Goal: Complete application form

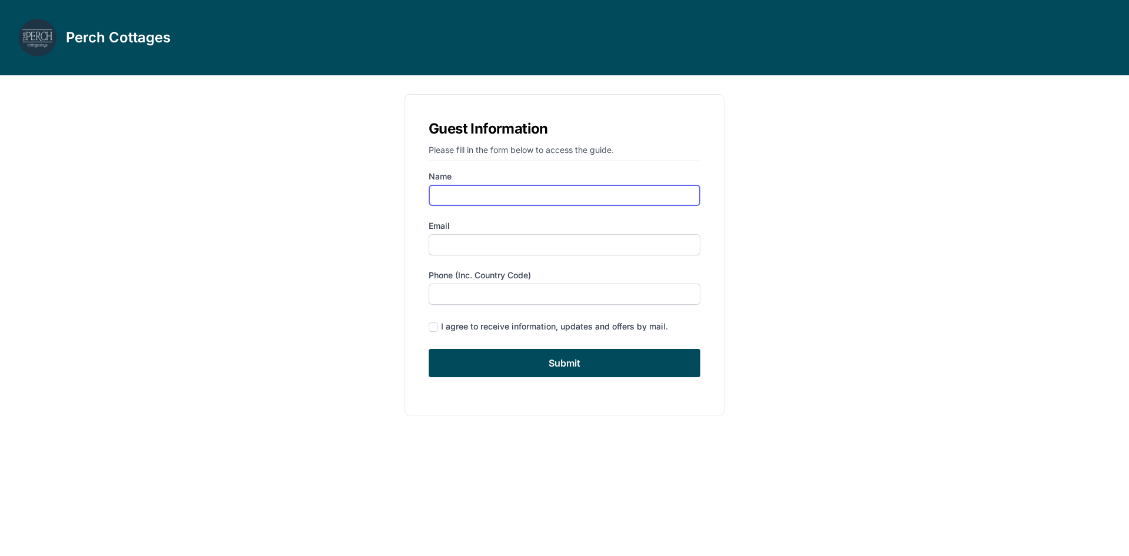
click at [475, 196] on input "Name" at bounding box center [565, 195] width 272 height 21
type input "[PERSON_NAME]"
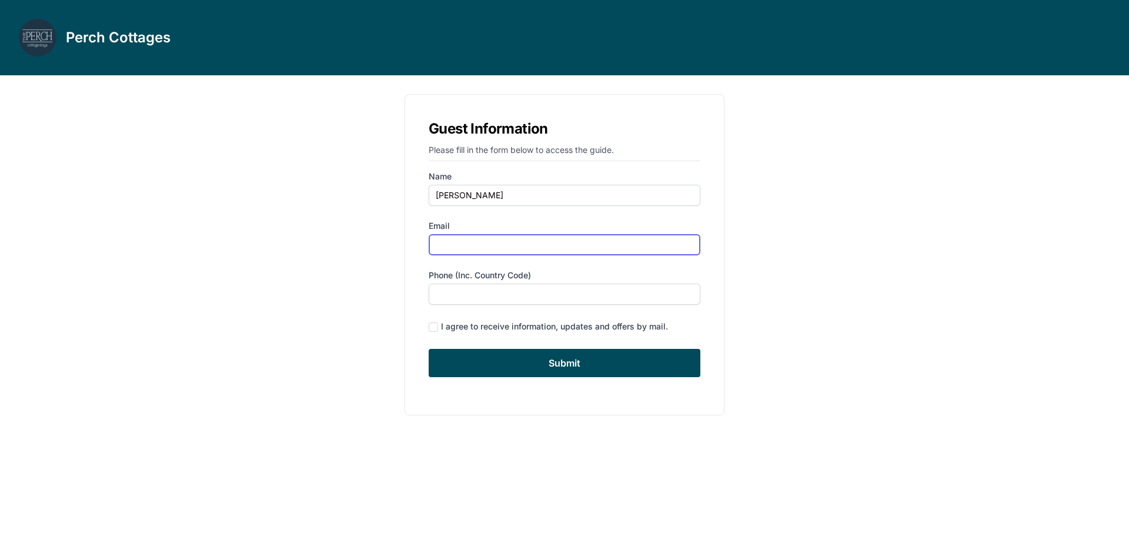
type input "[EMAIL_ADDRESS][DOMAIN_NAME]"
type input "9147721805"
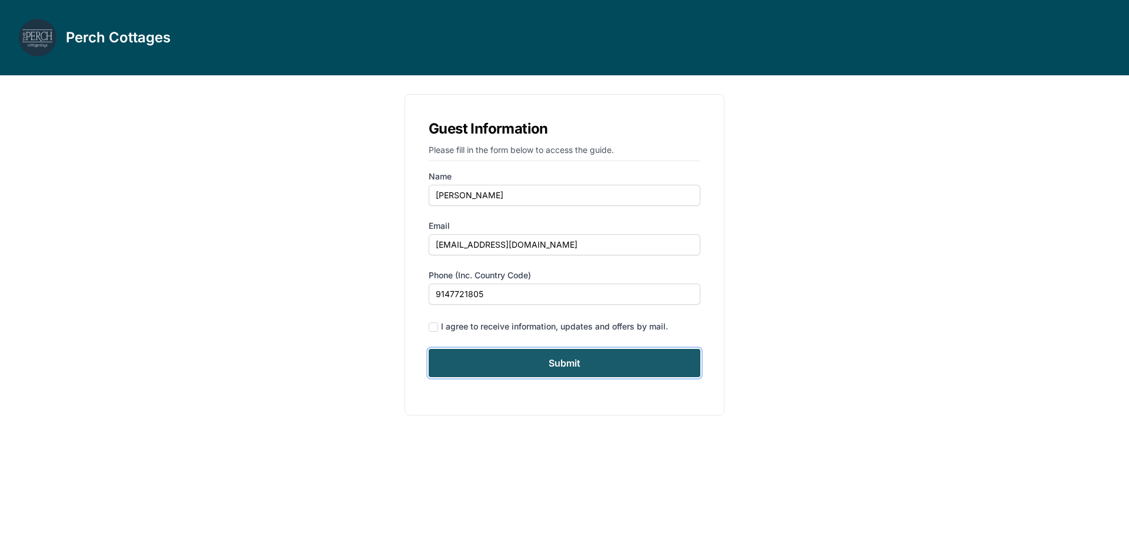
click at [570, 363] on input "Submit" at bounding box center [565, 363] width 272 height 28
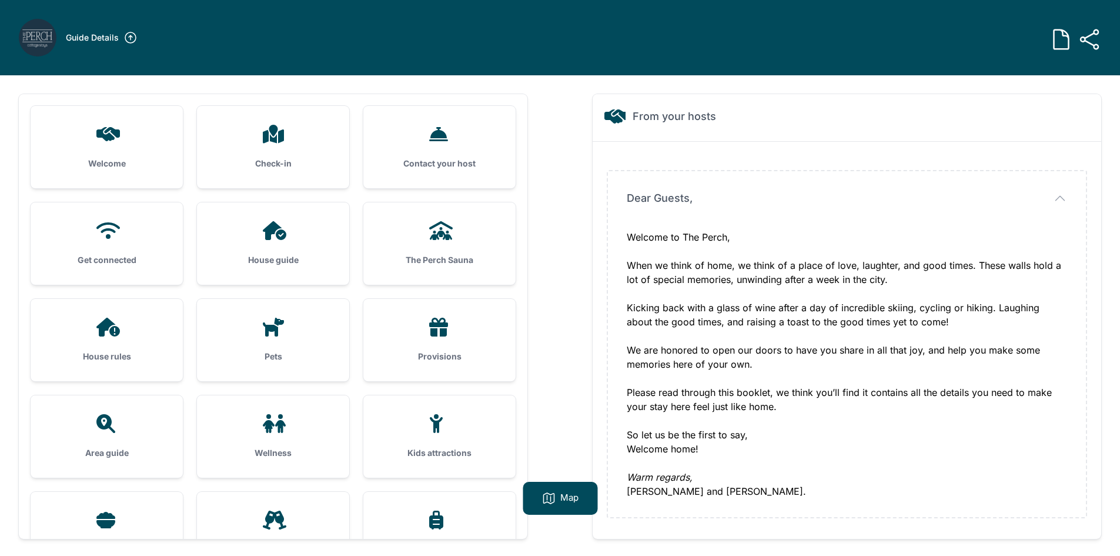
click at [111, 124] on div "Welcome" at bounding box center [107, 147] width 152 height 82
click at [274, 165] on h3 "Check-in" at bounding box center [273, 164] width 115 height 12
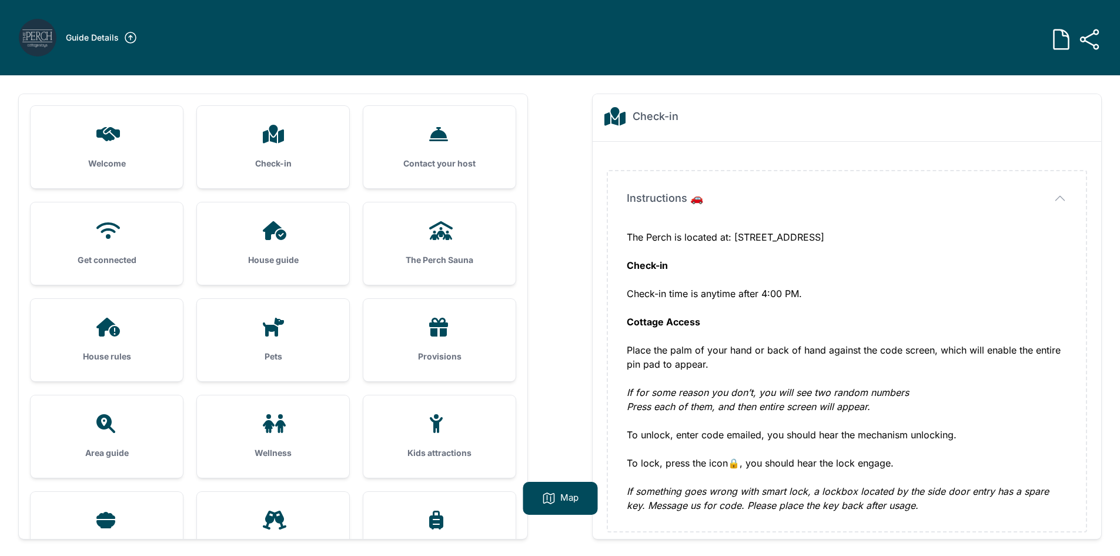
click at [274, 165] on h3 "Check-in" at bounding box center [273, 164] width 115 height 12
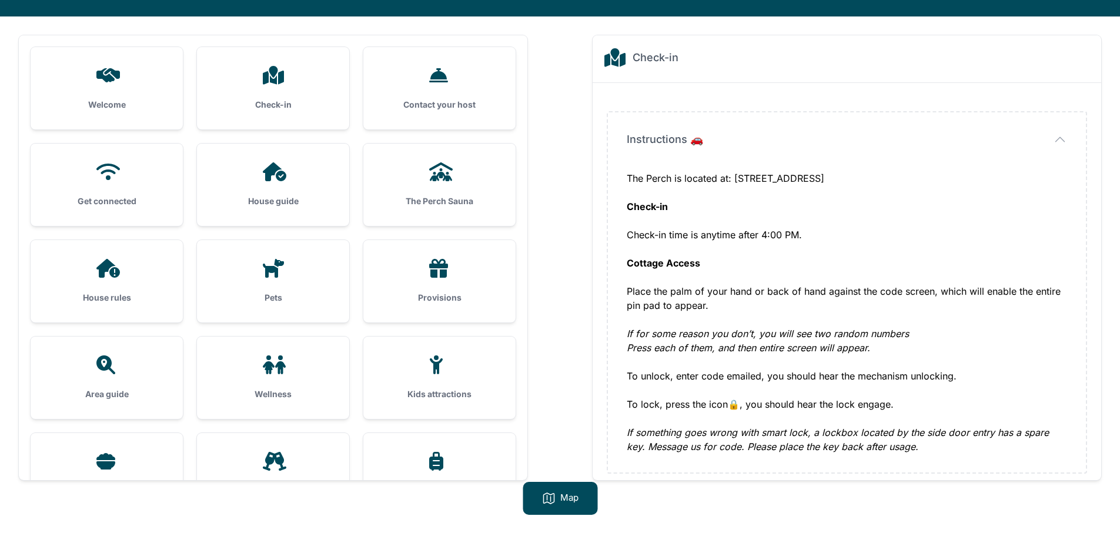
click at [575, 505] on div "Map" at bounding box center [560, 498] width 75 height 33
